Goal: Transaction & Acquisition: Purchase product/service

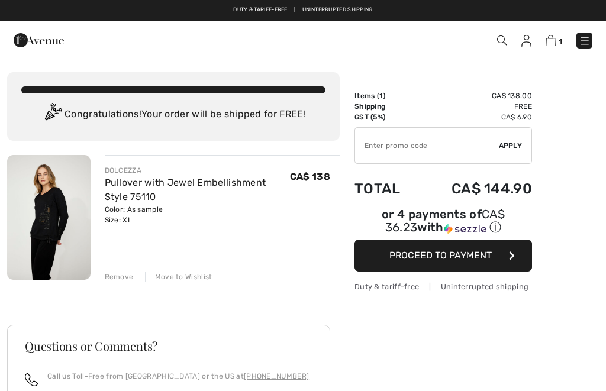
click at [57, 225] on img at bounding box center [48, 217] width 83 height 125
click at [59, 219] on img at bounding box center [48, 217] width 83 height 125
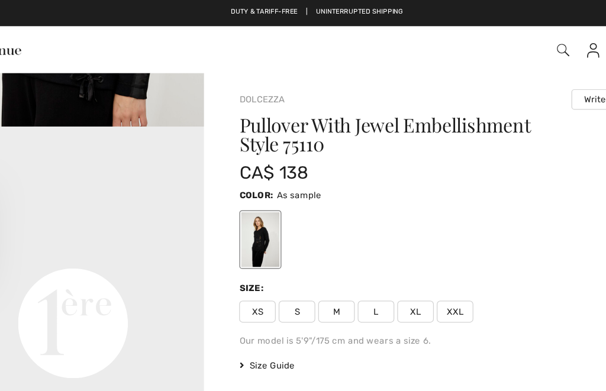
click at [475, 199] on div at bounding box center [408, 193] width 337 height 49
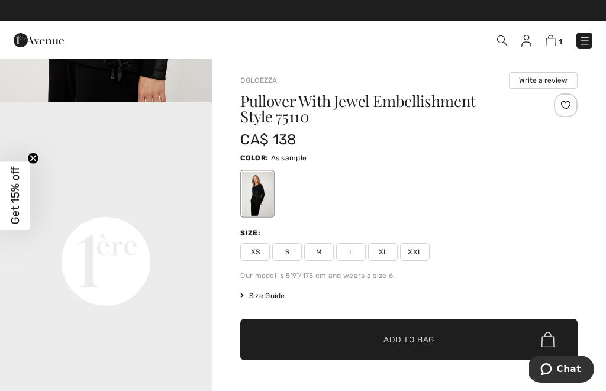
click at [506, 40] on img at bounding box center [502, 40] width 10 height 10
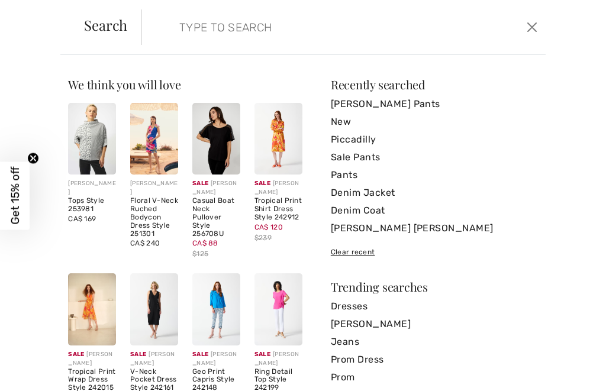
click at [302, 28] on input "search" at bounding box center [302, 26] width 264 height 35
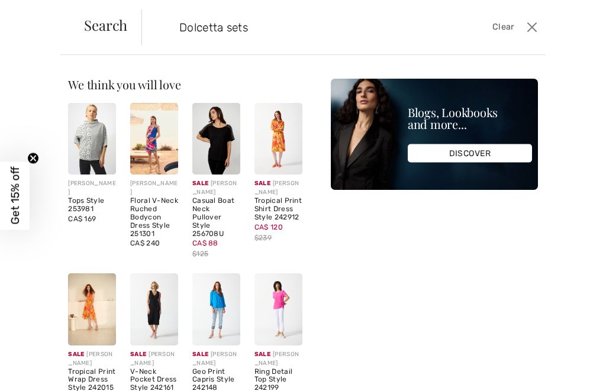
click at [276, 25] on input "Dolcetta sets" at bounding box center [302, 26] width 264 height 35
click at [429, 30] on input "Dolcetta sets" at bounding box center [302, 26] width 264 height 35
click at [264, 26] on input "Dolcetta sets" at bounding box center [302, 26] width 264 height 35
type input "Dolcetta pants"
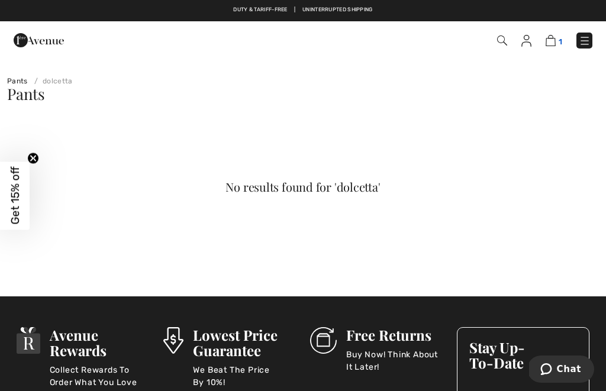
click at [553, 41] on img at bounding box center [550, 40] width 10 height 11
click at [553, 46] on img at bounding box center [550, 40] width 10 height 11
